Goal: Task Accomplishment & Management: Manage account settings

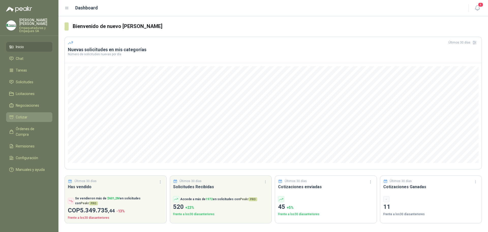
click at [24, 114] on span "Cotizar" at bounding box center [22, 117] width 12 height 6
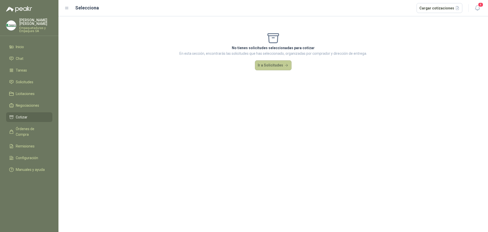
click at [263, 63] on button "Ir a Solicitudes" at bounding box center [273, 65] width 37 height 10
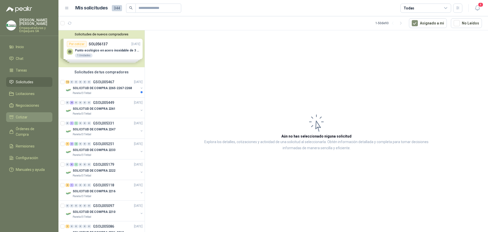
click at [25, 114] on link "Cotizar" at bounding box center [29, 117] width 46 height 10
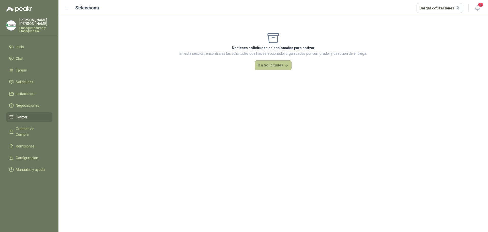
click at [282, 65] on button "Ir a Solicitudes" at bounding box center [273, 65] width 37 height 10
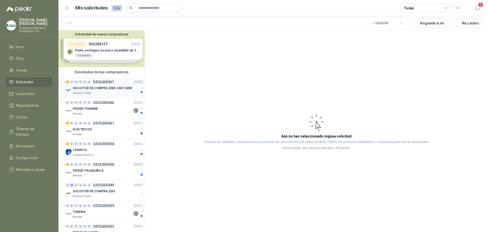
click at [97, 91] on div "SOLICITUD DE COMPRA 2265-2267-2268" at bounding box center [106, 88] width 66 height 6
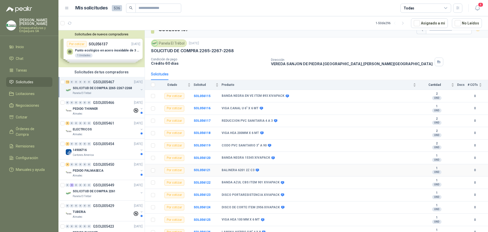
scroll to position [13, 0]
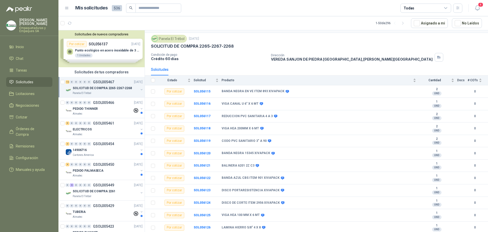
click at [155, 81] on th at bounding box center [151, 80] width 13 height 10
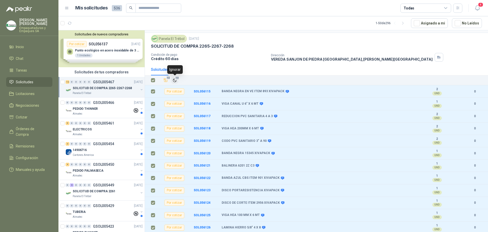
click at [175, 78] on span "12" at bounding box center [177, 78] width 5 height 4
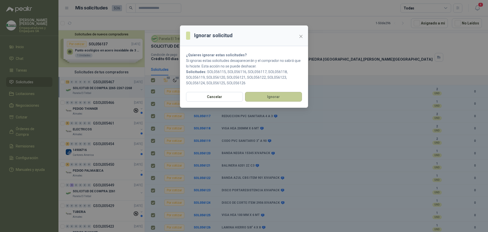
click at [255, 97] on button "Ignorar" at bounding box center [273, 97] width 57 height 10
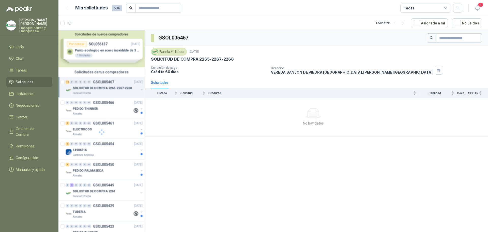
scroll to position [0, 0]
